Goal: Entertainment & Leisure: Consume media (video, audio)

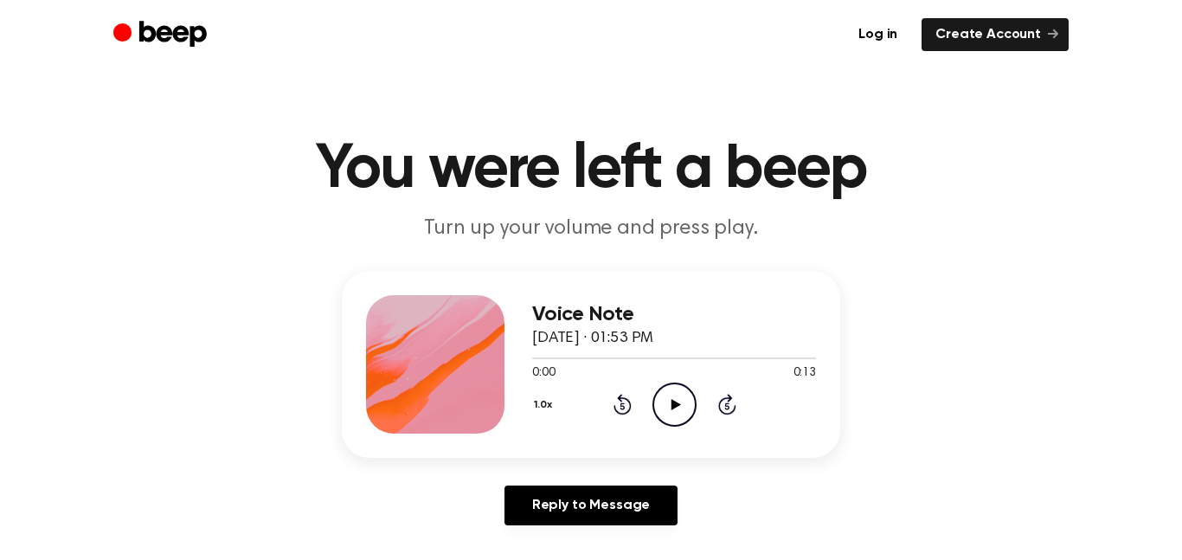
click at [666, 408] on icon "Play Audio" at bounding box center [675, 405] width 44 height 44
click at [757, 239] on p "Turn up your volume and press play." at bounding box center [591, 229] width 665 height 29
click at [668, 400] on icon "Play Audio" at bounding box center [675, 405] width 44 height 44
click at [672, 394] on icon "Play Audio" at bounding box center [675, 405] width 44 height 44
click at [873, 210] on header "You were left a beep Turn up your volume and press play." at bounding box center [591, 190] width 1141 height 105
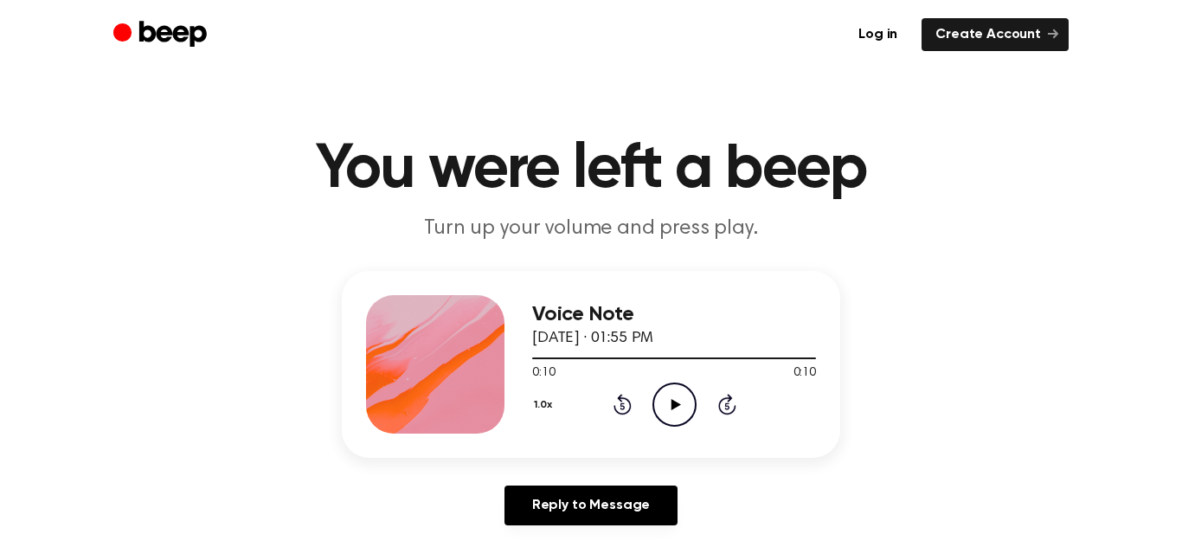
click at [690, 389] on circle at bounding box center [674, 404] width 42 height 42
drag, startPoint x: 716, startPoint y: 343, endPoint x: 530, endPoint y: 379, distance: 189.6
click at [530, 379] on div "Voice Note August 14, 2022 · 01:55 PM 0:08 0:10 Your browser does not support t…" at bounding box center [591, 364] width 498 height 187
click at [567, 362] on div at bounding box center [674, 357] width 284 height 14
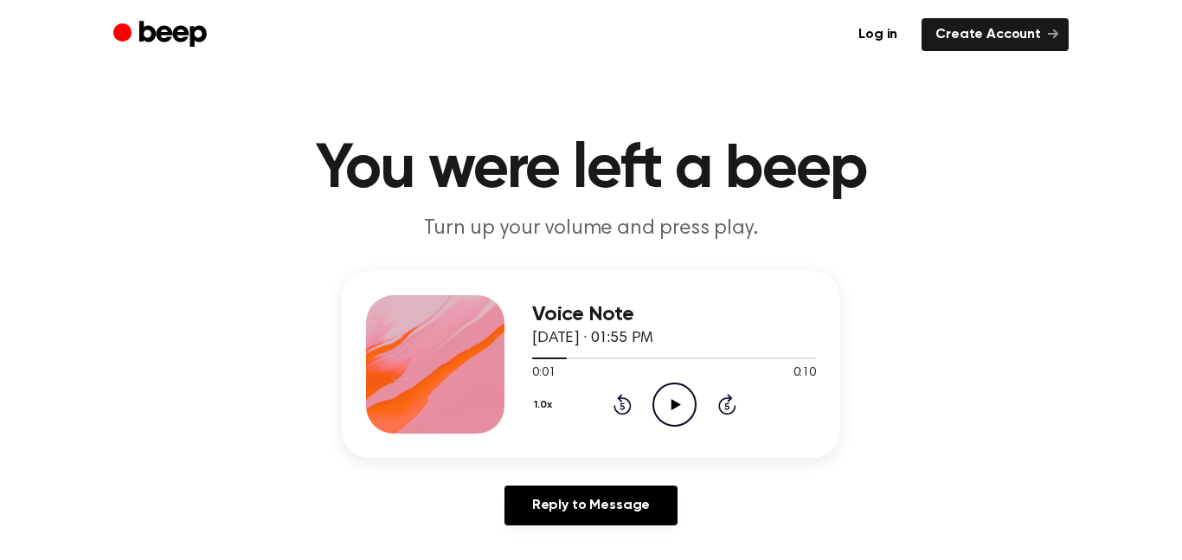
click at [680, 405] on icon "Play Audio" at bounding box center [675, 405] width 44 height 44
click at [680, 405] on icon "Pause Audio" at bounding box center [675, 405] width 44 height 44
click at [680, 405] on icon "Play Audio" at bounding box center [675, 405] width 44 height 44
click at [680, 405] on icon "Pause Audio" at bounding box center [675, 405] width 44 height 44
click at [680, 405] on icon "Play Audio" at bounding box center [675, 405] width 44 height 44
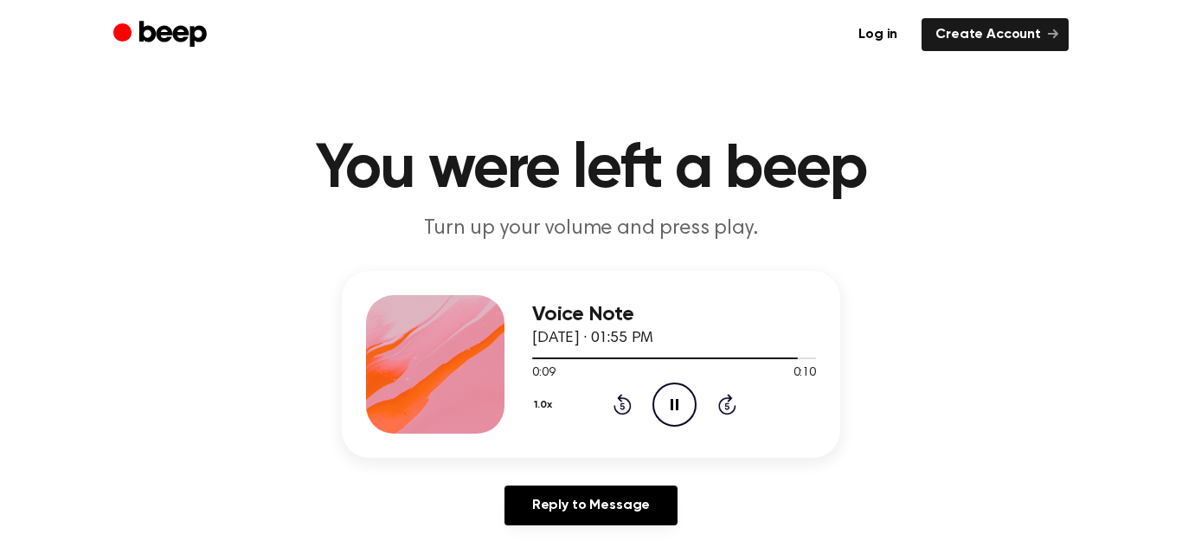
click at [679, 396] on icon "Pause Audio" at bounding box center [675, 405] width 44 height 44
click at [653, 389] on icon "Play Audio" at bounding box center [675, 405] width 44 height 44
click at [663, 389] on icon "Play Audio" at bounding box center [675, 405] width 44 height 44
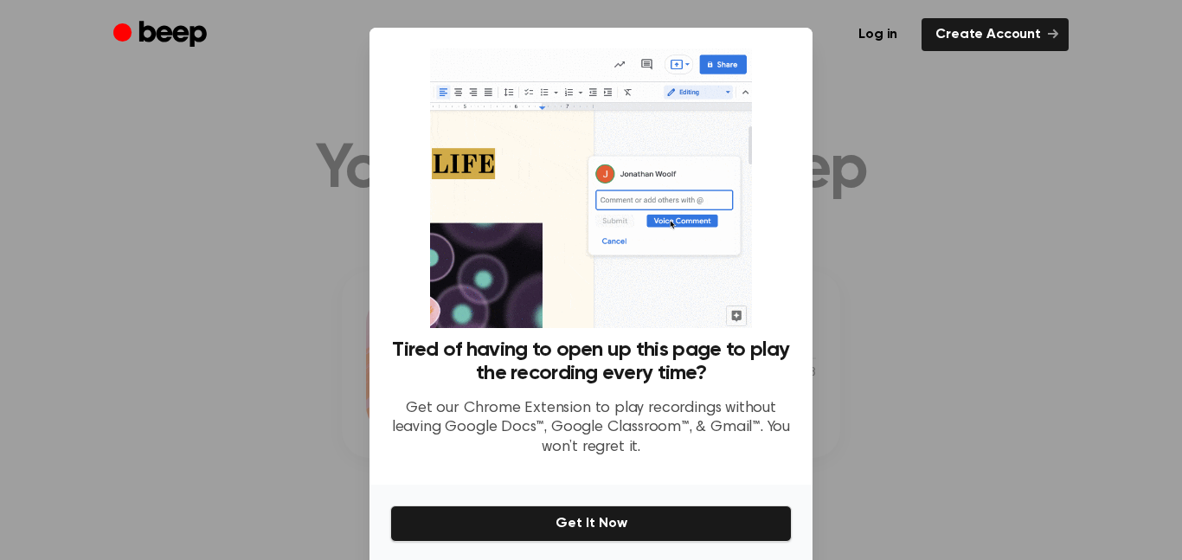
click at [1007, 389] on div at bounding box center [591, 280] width 1182 height 560
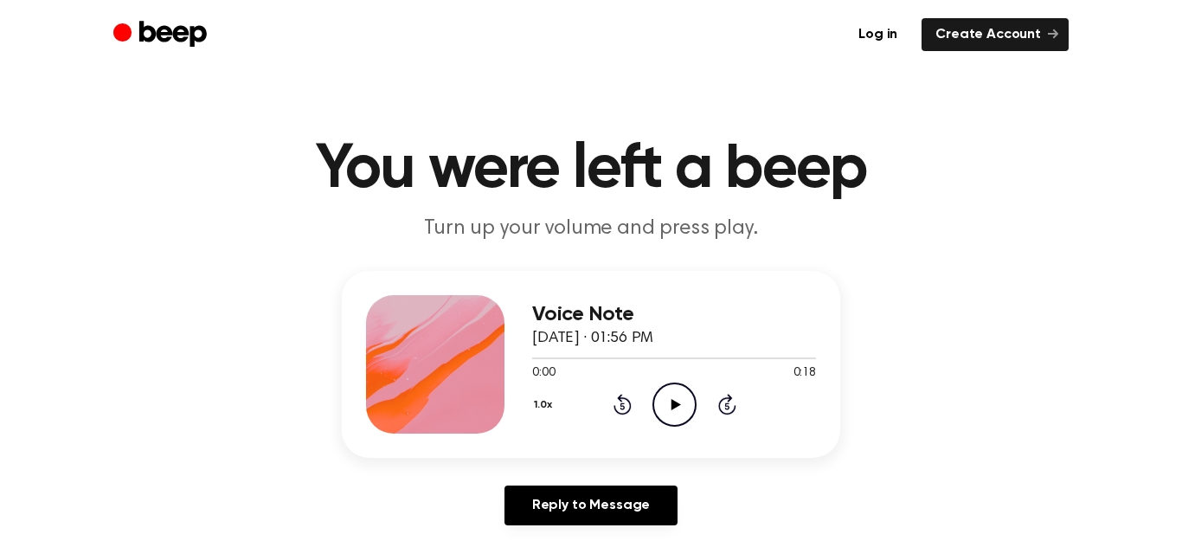
click at [682, 411] on icon "Play Audio" at bounding box center [675, 405] width 44 height 44
